Goal: Check status

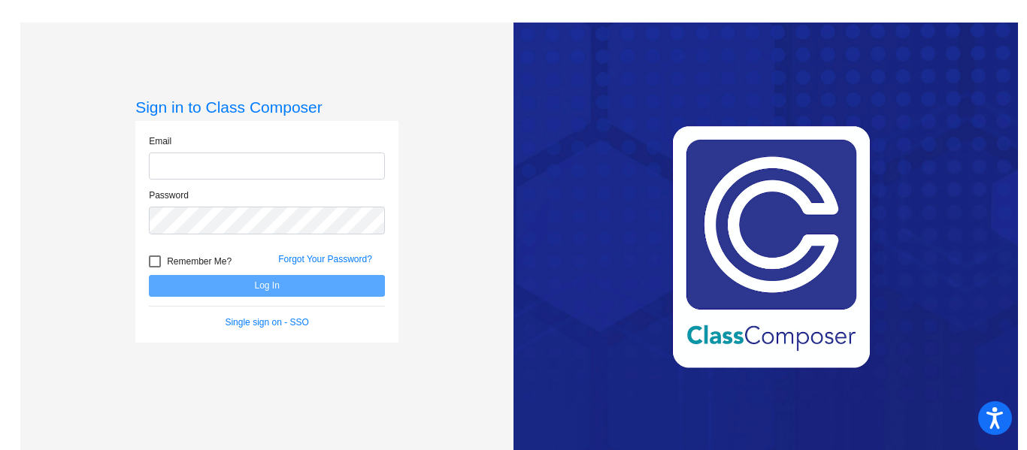
type input "[PERSON_NAME][EMAIL_ADDRESS][DOMAIN_NAME]"
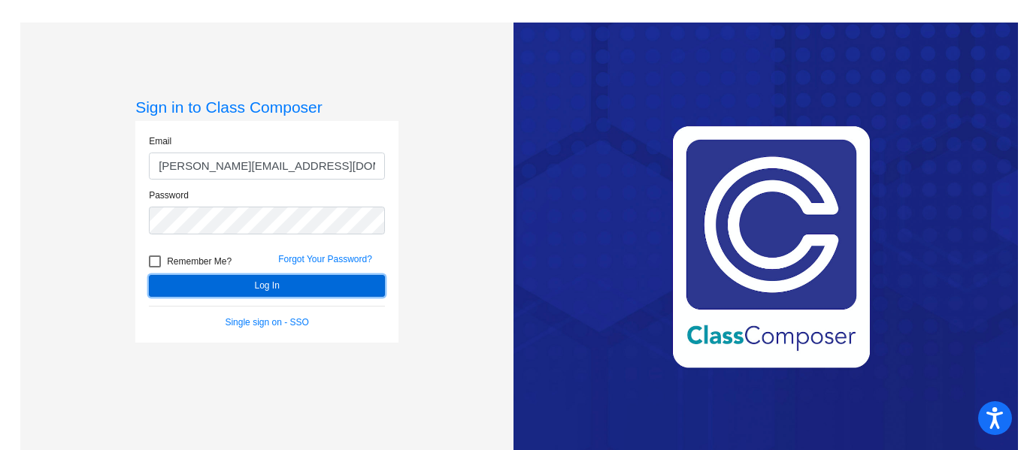
click at [275, 281] on button "Log In" at bounding box center [267, 286] width 236 height 22
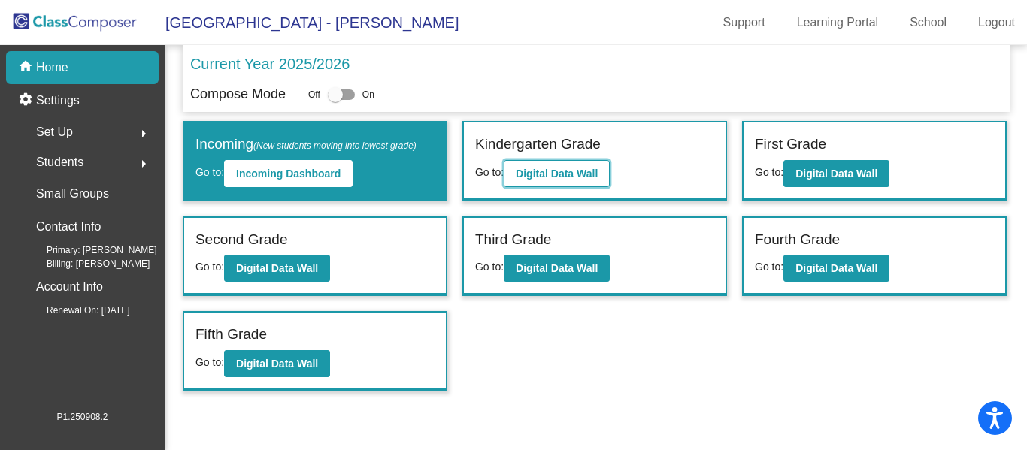
click at [583, 168] on b "Digital Data Wall" at bounding box center [557, 174] width 82 height 12
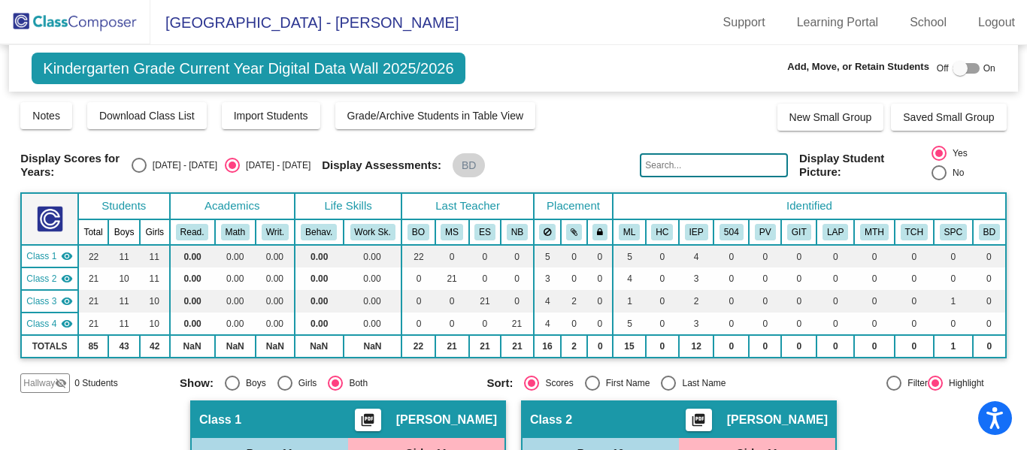
click at [147, 158] on div "Select an option" at bounding box center [139, 165] width 15 height 15
click at [139, 173] on input "[DATE] - [DATE]" at bounding box center [138, 173] width 1 height 1
radio input "true"
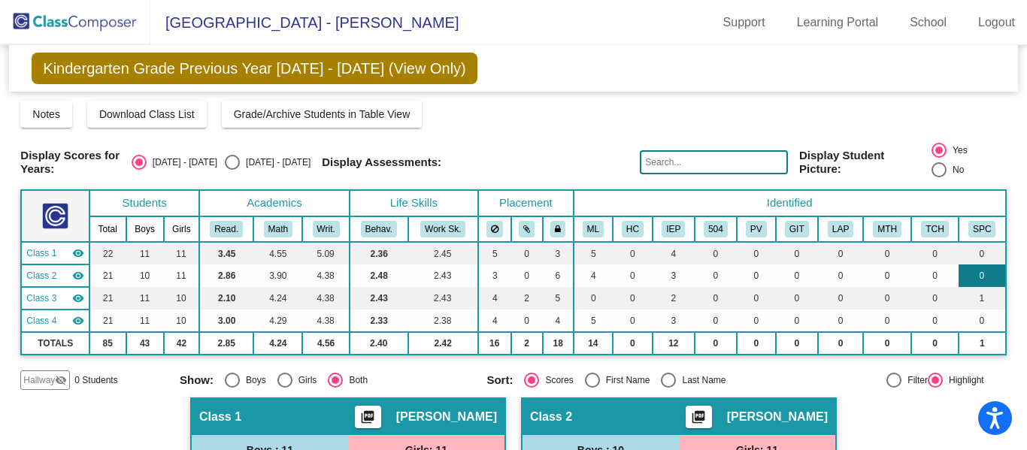
click at [993, 265] on td "0" at bounding box center [982, 276] width 47 height 23
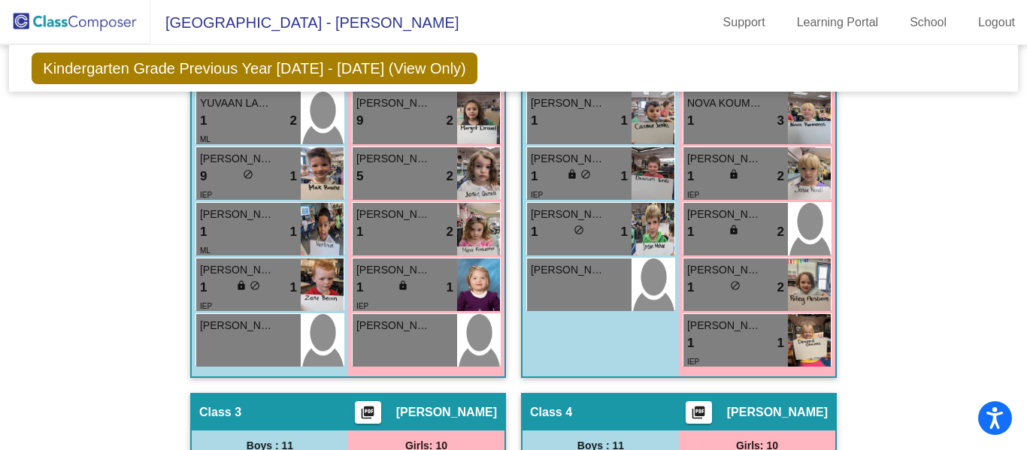
scroll to position [709, 0]
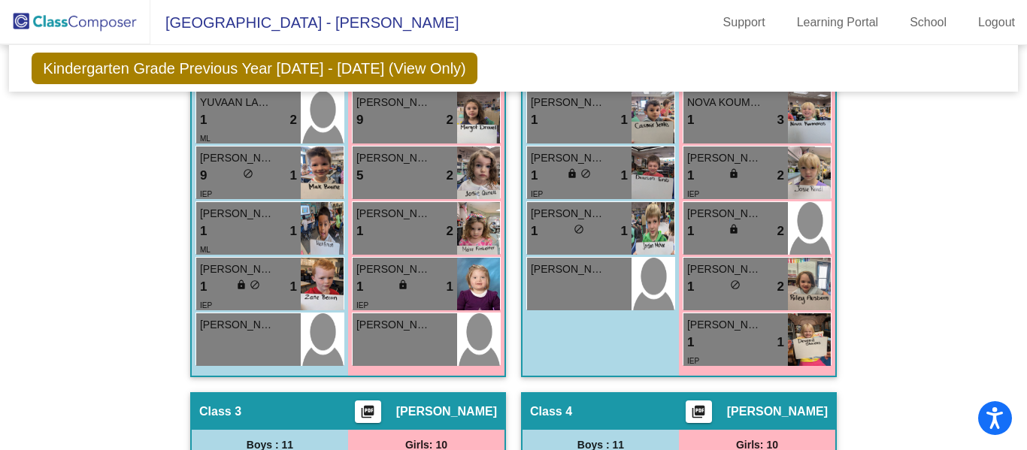
click at [965, 303] on div "Hallway - Hallway Class picture_as_pdf Add Student First Name Last Name Student…" at bounding box center [513, 393] width 986 height 1408
click at [941, 362] on div "Hallway - Hallway Class picture_as_pdf Add Student First Name Last Name Student…" at bounding box center [513, 393] width 986 height 1408
click at [871, 165] on div "Hallway - Hallway Class picture_as_pdf Add Student First Name Last Name Student…" at bounding box center [513, 393] width 986 height 1408
click at [131, 127] on div "Hallway - Hallway Class picture_as_pdf Add Student First Name Last Name Student…" at bounding box center [513, 393] width 986 height 1408
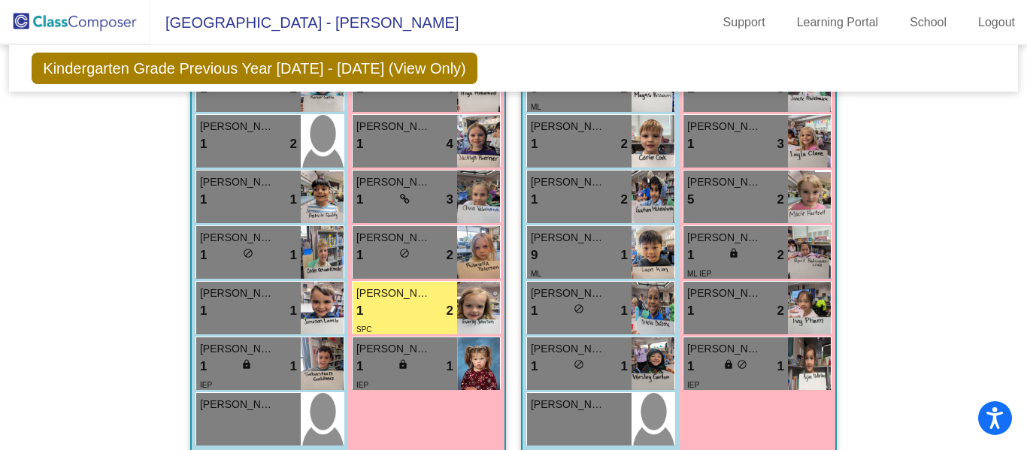
scroll to position [1340, 0]
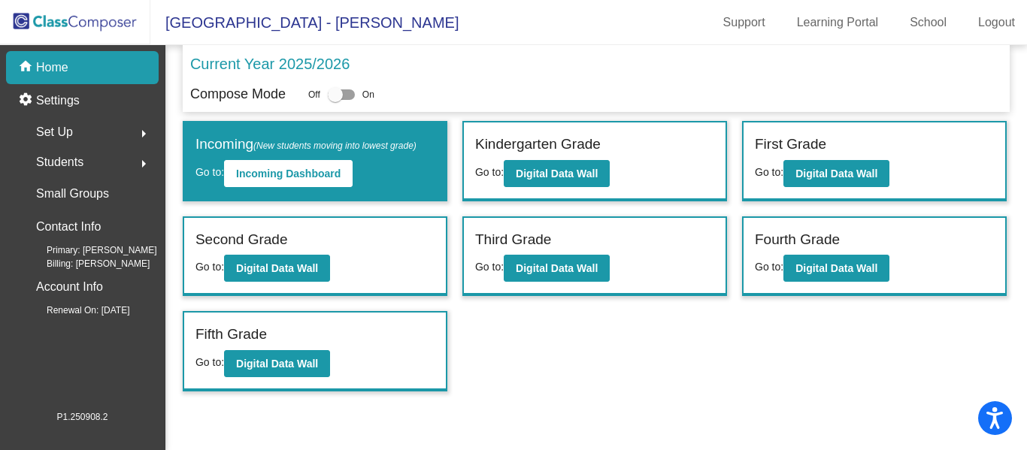
click at [689, 187] on div "Kindergarten Grade Go to: Digital Data Wall" at bounding box center [595, 161] width 262 height 77
